Goal: Task Accomplishment & Management: Complete application form

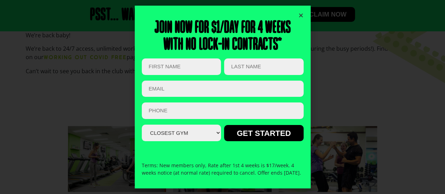
click at [299, 14] on icon "Close" at bounding box center [300, 15] width 5 height 5
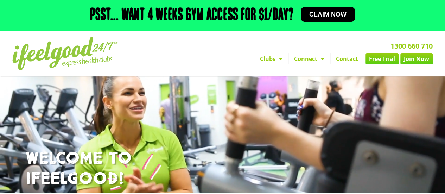
click at [379, 62] on link "Free Trial" at bounding box center [381, 58] width 33 height 11
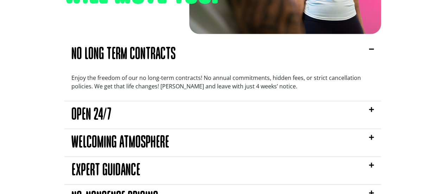
scroll to position [572, 0]
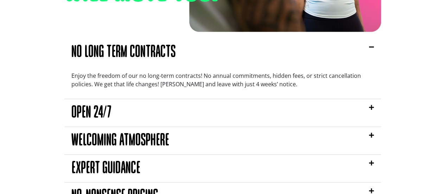
click at [361, 112] on div "Open 24/7" at bounding box center [222, 112] width 317 height 27
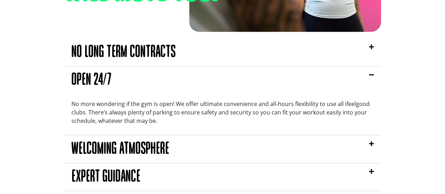
click at [300, 148] on div "Welcoming Atmosphere" at bounding box center [222, 148] width 317 height 27
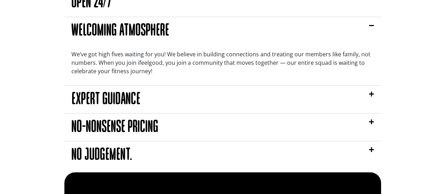
scroll to position [650, 0]
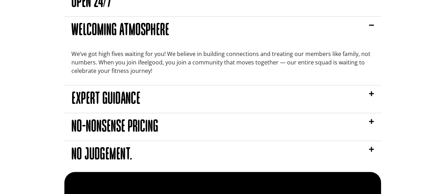
click at [351, 95] on div "Expert Guidance" at bounding box center [222, 98] width 317 height 27
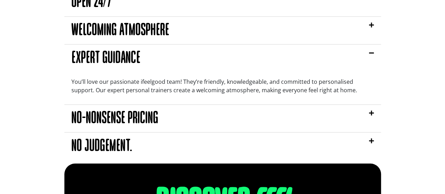
click at [330, 129] on div "No-nonsense pricing" at bounding box center [222, 117] width 317 height 27
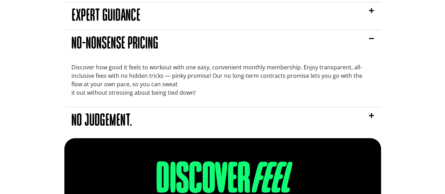
scroll to position [695, 0]
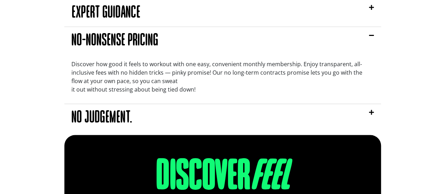
click at [336, 117] on div "No judgement." at bounding box center [222, 117] width 317 height 27
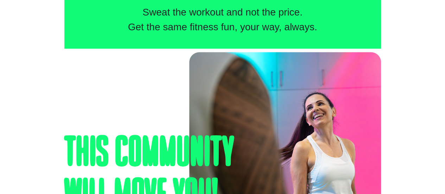
scroll to position [364, 0]
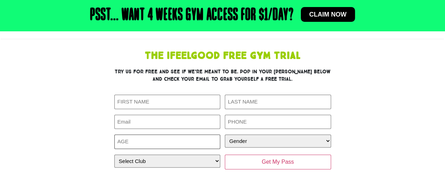
click at [202, 143] on input "Age (Required)" at bounding box center [167, 141] width 106 height 14
click at [217, 143] on input "-1" at bounding box center [167, 141] width 106 height 14
click at [214, 144] on input "-2" at bounding box center [167, 141] width 106 height 14
type input "-1"
click at [216, 139] on input "-1" at bounding box center [167, 141] width 106 height 14
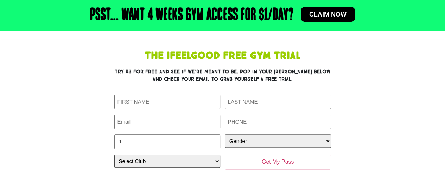
click at [206, 162] on select "Select Club Alexandra Hills Calamvale Coopers Plains Middle Park Oxenford Oxley…" at bounding box center [167, 160] width 106 height 13
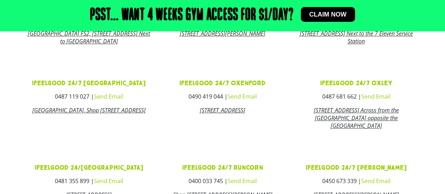
scroll to position [479, 0]
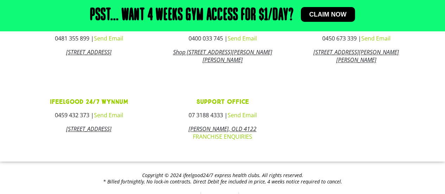
click at [406, 110] on div at bounding box center [356, 120] width 134 height 52
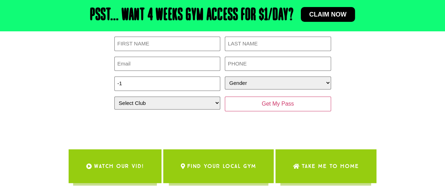
scroll to position [0, 0]
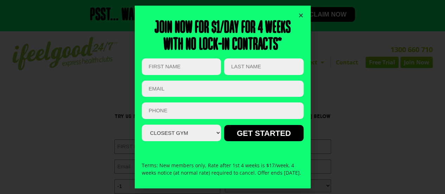
click at [299, 20] on h2 "Join now for $1/day for 4 weeks With no lock-in contracts*" at bounding box center [223, 37] width 162 height 34
click at [300, 13] on icon "Close" at bounding box center [300, 15] width 5 height 5
